Goal: Find specific page/section: Find specific page/section

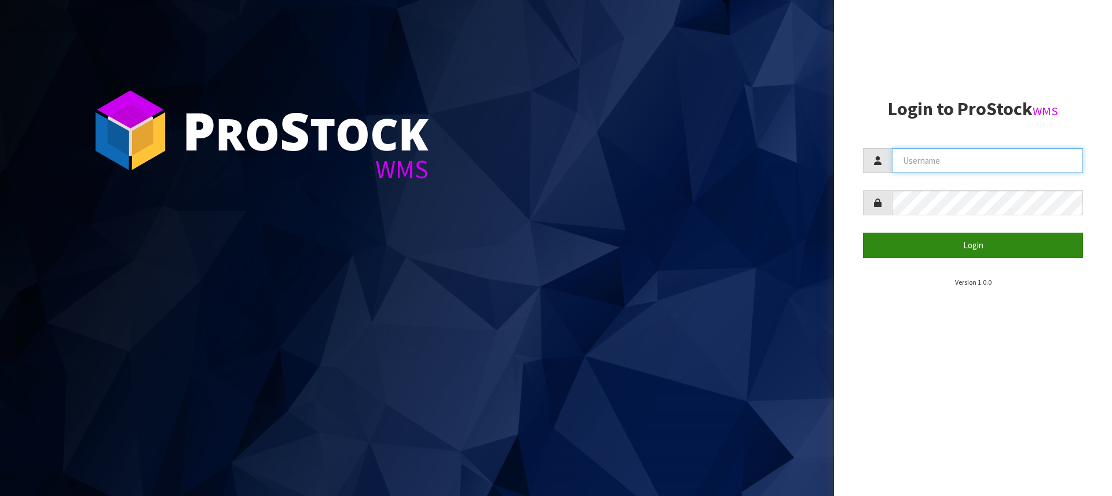
type input "[PERSON_NAME][EMAIL_ADDRESS][DOMAIN_NAME]"
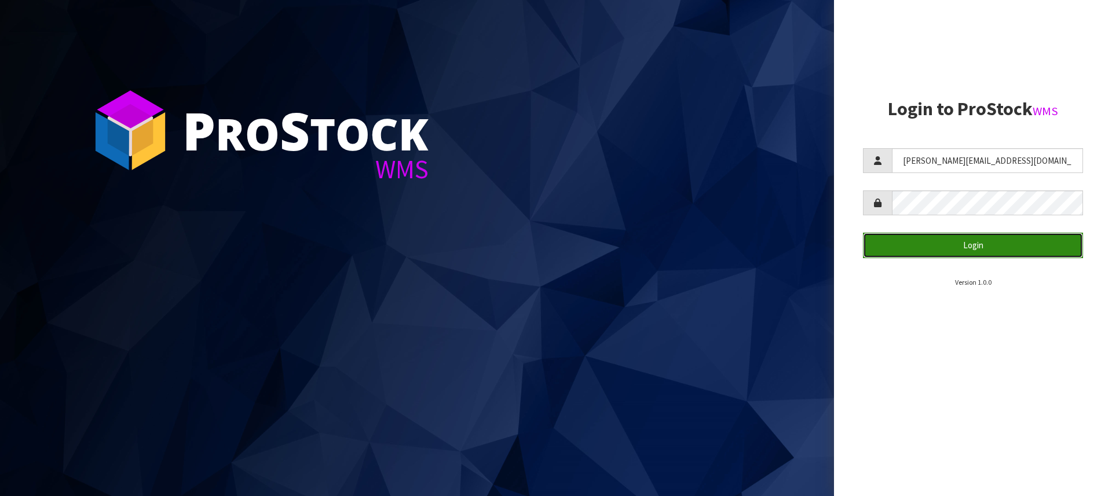
click at [987, 246] on button "Login" at bounding box center [973, 245] width 220 height 25
click at [987, 246] on icon "submit" at bounding box center [984, 245] width 12 height 10
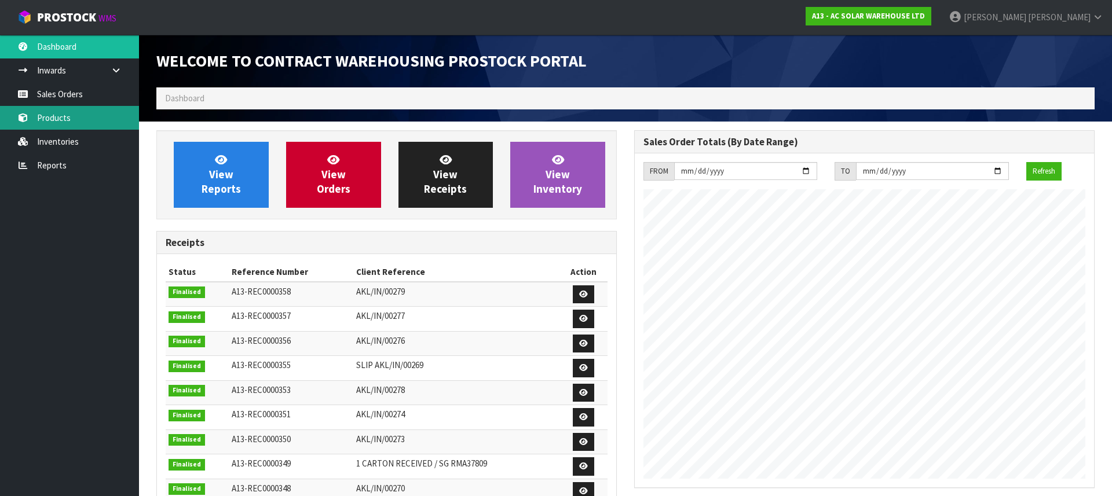
scroll to position [668, 478]
click at [39, 116] on link "Products" at bounding box center [69, 118] width 139 height 24
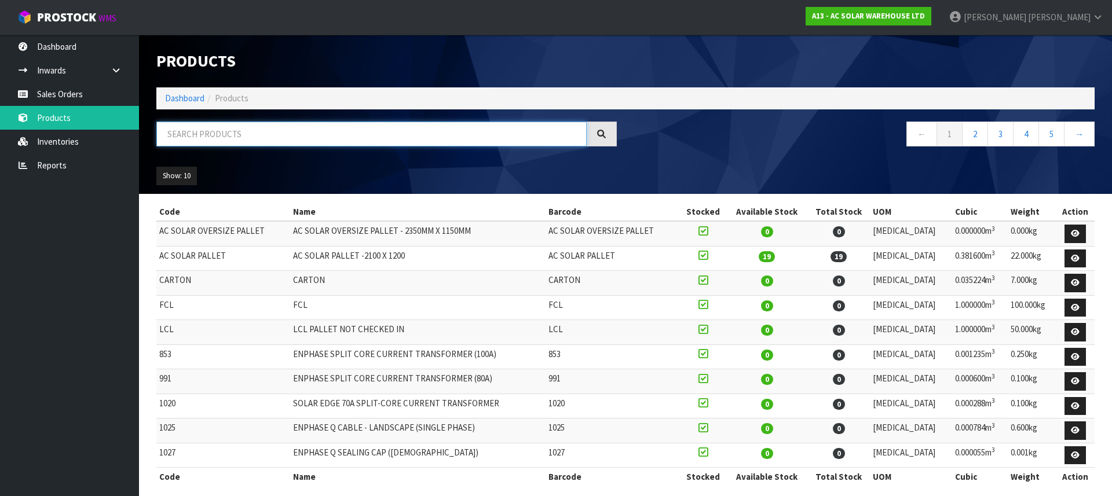
click at [258, 137] on input "text" at bounding box center [371, 134] width 430 height 25
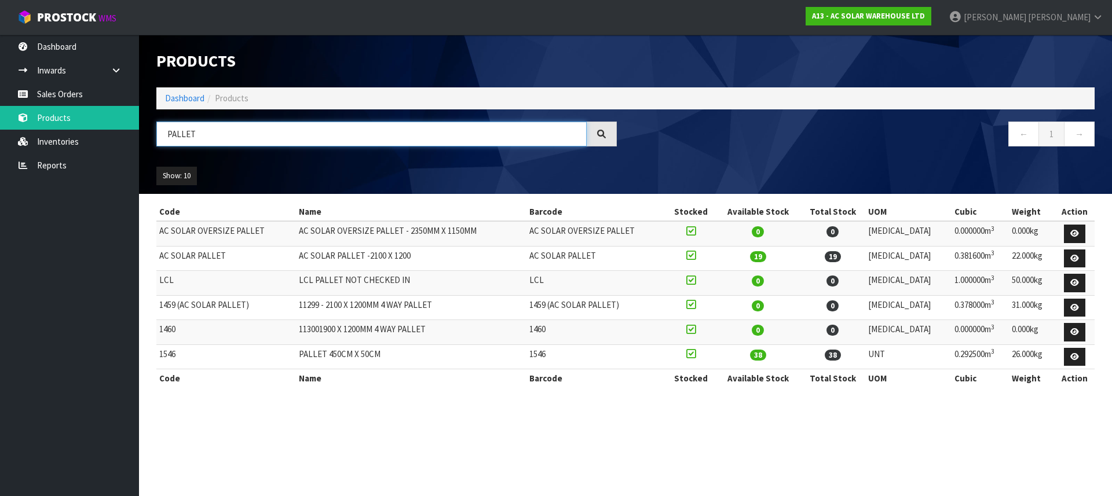
type input "PALLET"
click at [390, 235] on td "AC SOLAR OVERSIZE PALLET - 2350MM X 1150MM" at bounding box center [411, 233] width 230 height 25
drag, startPoint x: 390, startPoint y: 235, endPoint x: 368, endPoint y: 231, distance: 21.7
click at [386, 233] on td "AC SOLAR OVERSIZE PALLET - 2350MM X 1150MM" at bounding box center [411, 233] width 230 height 25
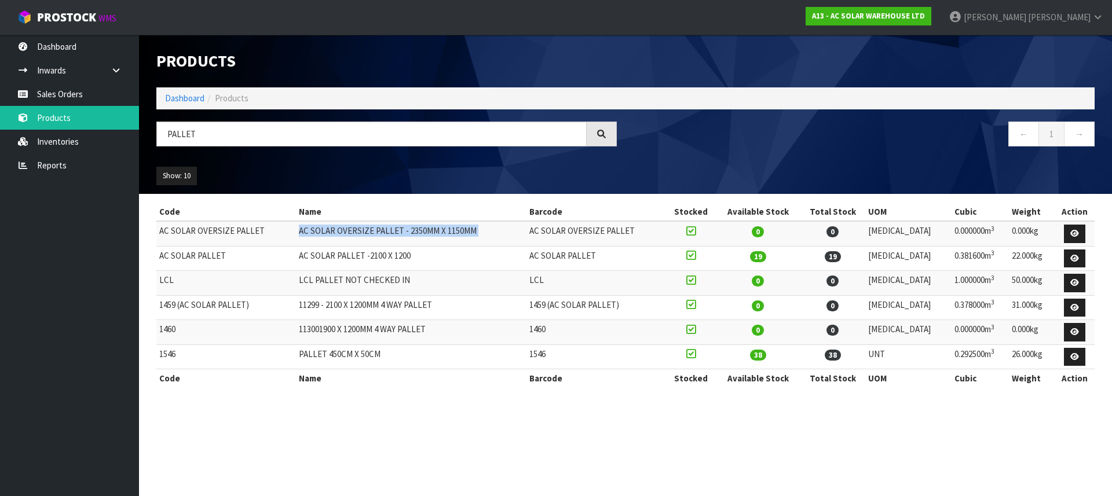
click at [368, 231] on td "AC SOLAR OVERSIZE PALLET - 2350MM X 1150MM" at bounding box center [411, 233] width 230 height 25
